Goal: Transaction & Acquisition: Purchase product/service

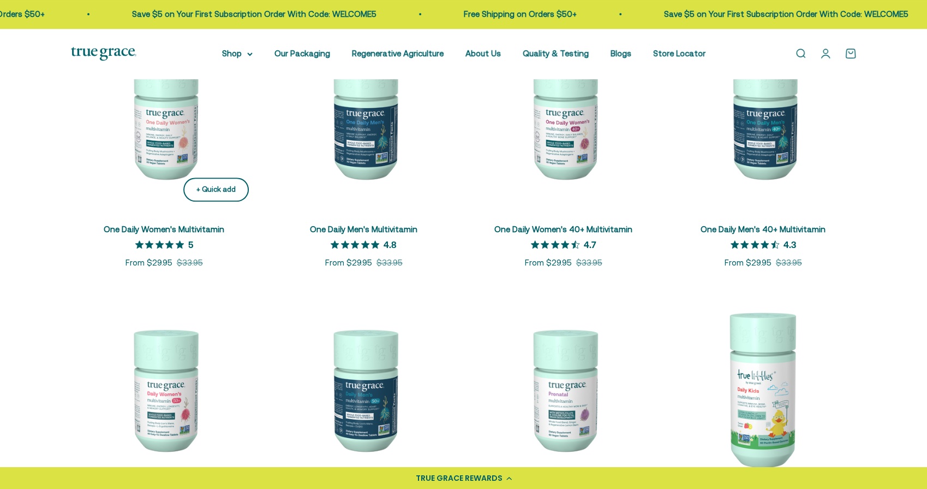
scroll to position [272, 0]
click at [183, 127] on img at bounding box center [164, 116] width 187 height 187
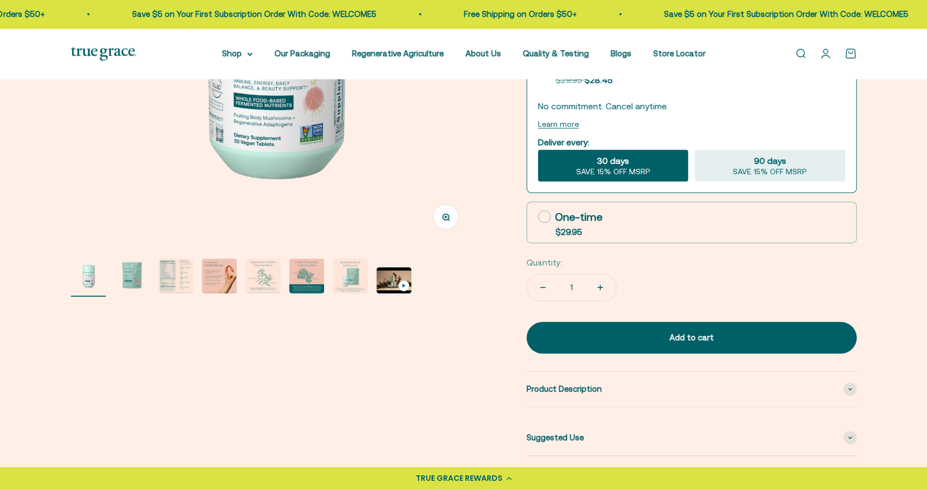
scroll to position [273, 0]
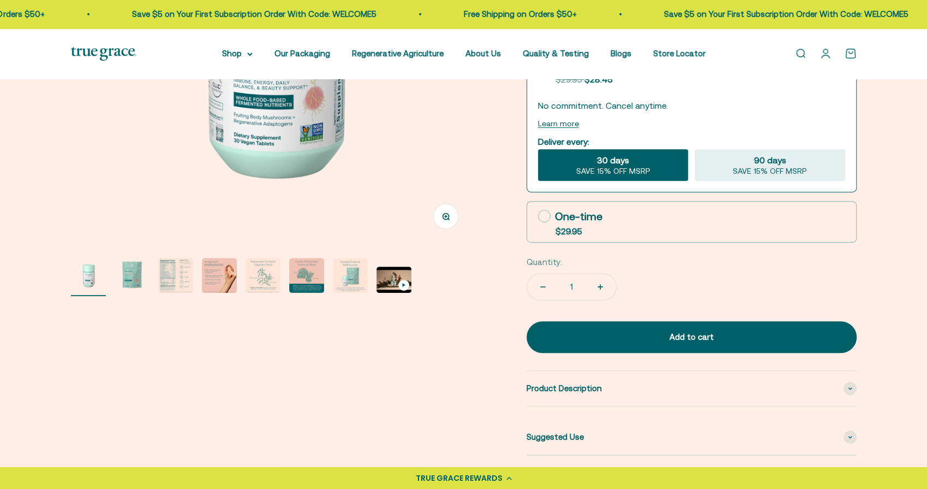
click at [172, 287] on img "Go to item 3" at bounding box center [175, 275] width 35 height 35
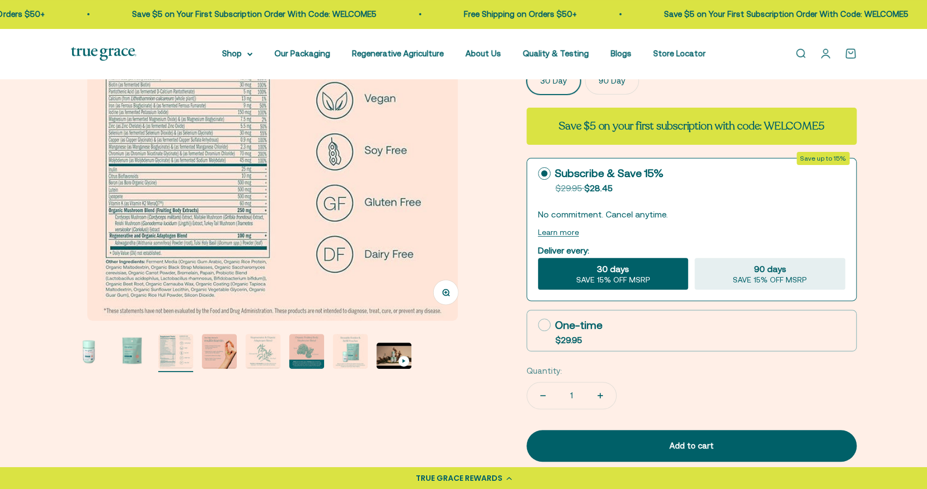
scroll to position [164, 0]
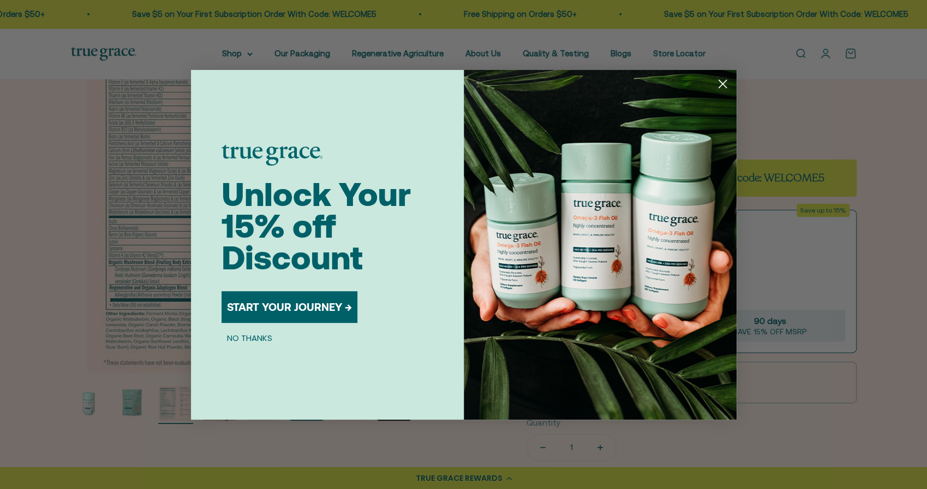
click at [723, 86] on circle "Close dialog" at bounding box center [722, 83] width 18 height 18
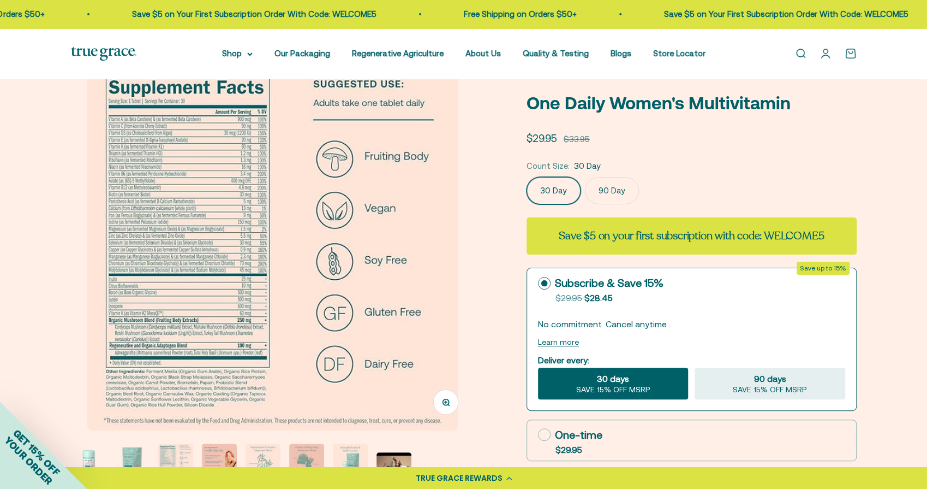
scroll to position [55, 0]
